Goal: Task Accomplishment & Management: Manage account settings

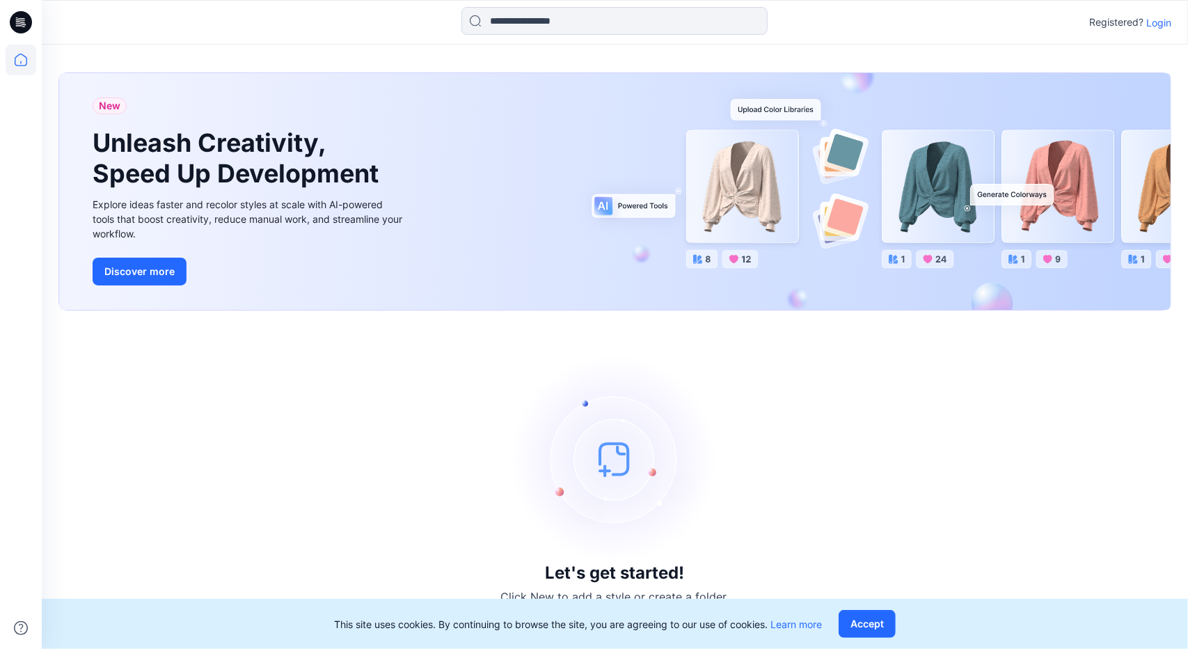
click at [1156, 19] on p "Login" at bounding box center [1158, 22] width 25 height 15
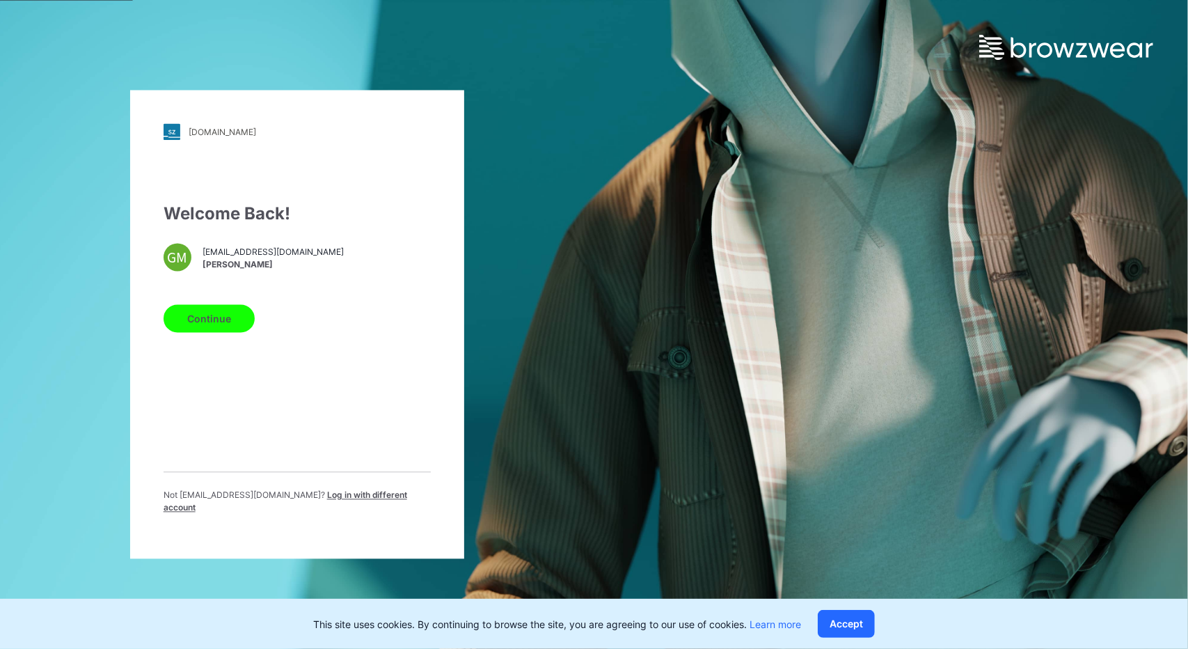
click at [227, 310] on div "Continue" at bounding box center [297, 315] width 267 height 33
click at [229, 314] on button "Continue" at bounding box center [209, 319] width 91 height 28
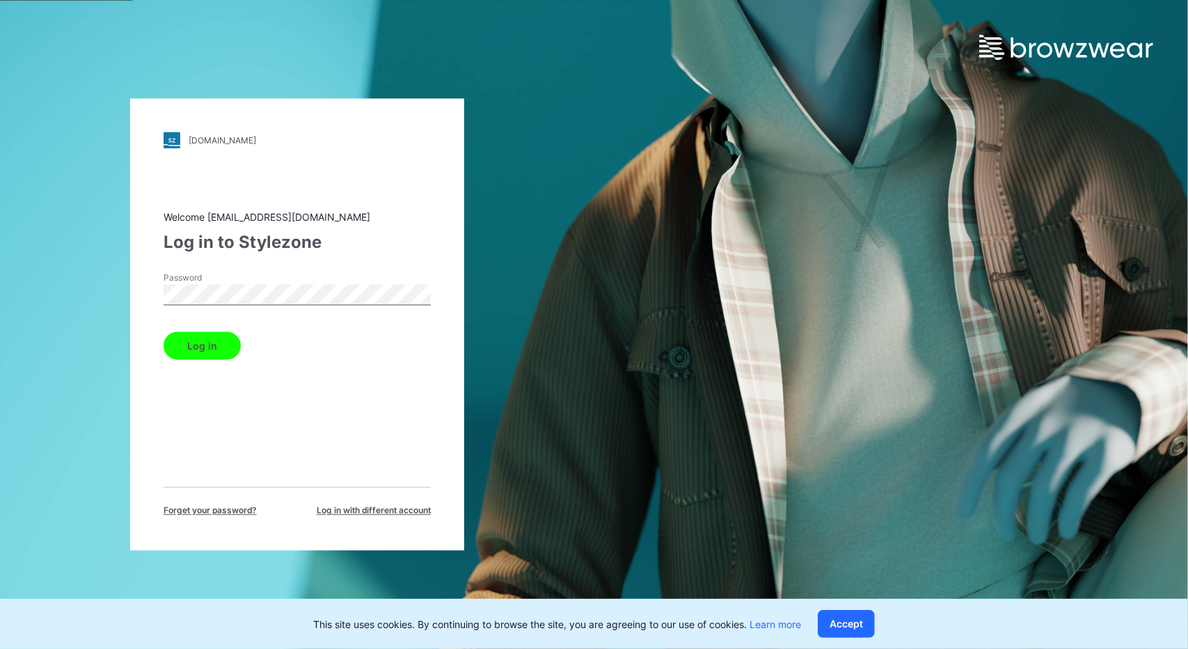
click at [235, 337] on button "Log in" at bounding box center [202, 346] width 77 height 28
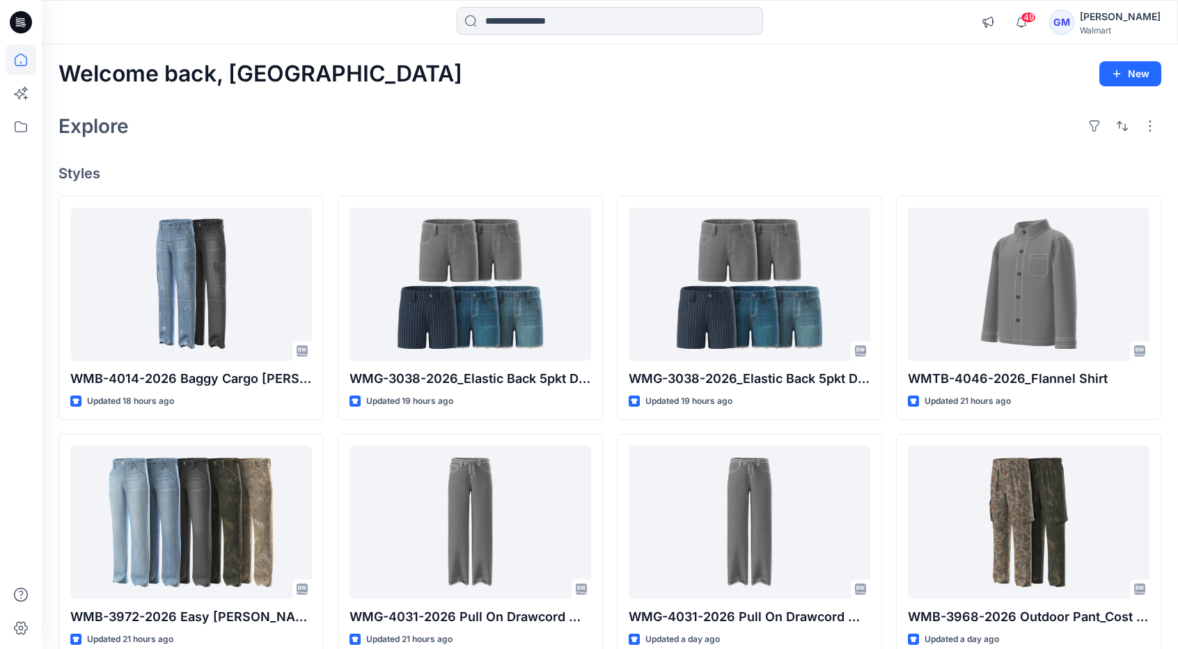
click at [888, 47] on div "Welcome back, Gayan New Explore Styles WMB-4014-2026 Baggy Cargo [PERSON_NAME] …" at bounding box center [610, 504] width 1136 height 919
